Goal: Navigation & Orientation: Find specific page/section

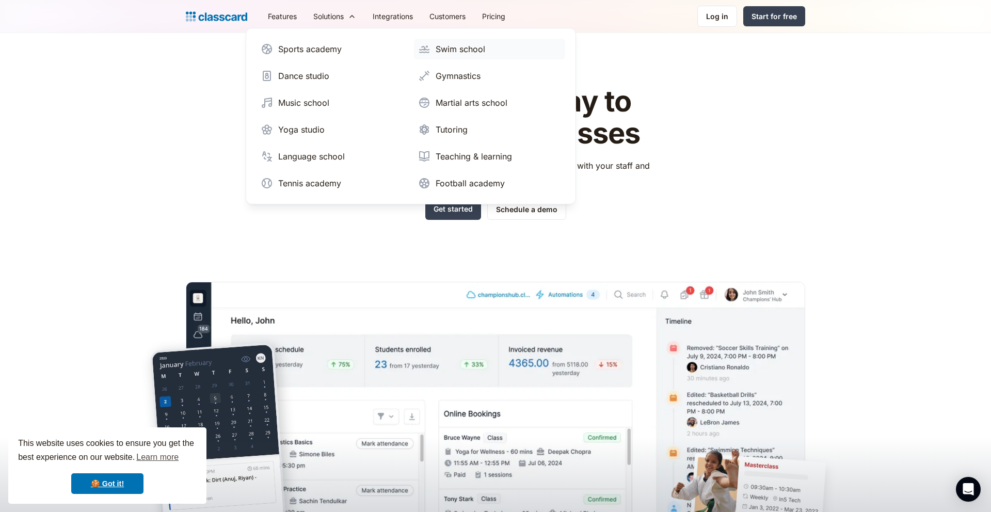
click at [446, 50] on div "Swim school" at bounding box center [461, 49] width 50 height 12
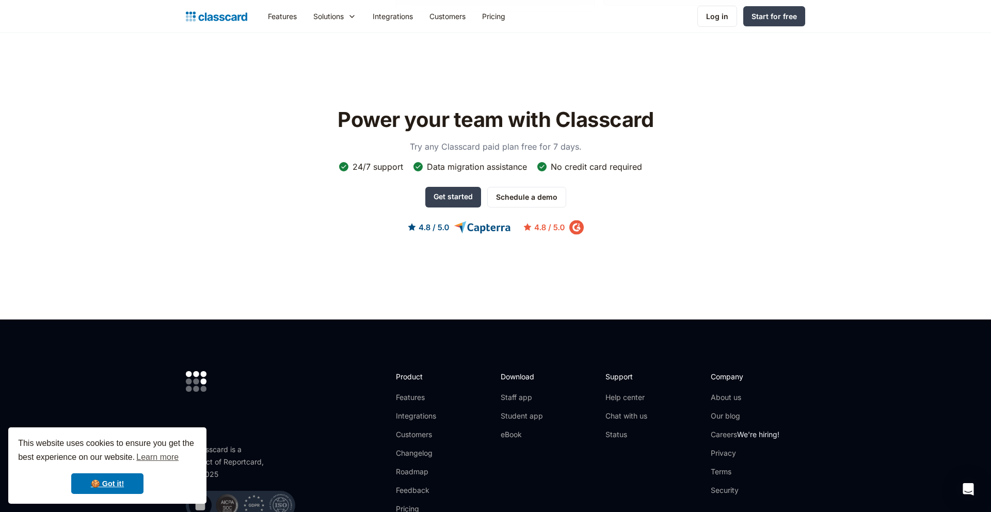
scroll to position [3326, 0]
